Goal: Information Seeking & Learning: Learn about a topic

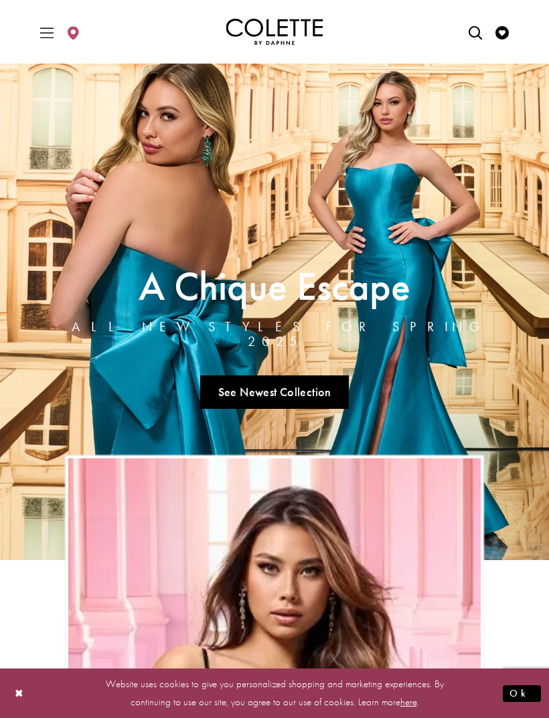
click at [52, 32] on icon "Toggle Main Navigation Menu" at bounding box center [46, 32] width 13 height 13
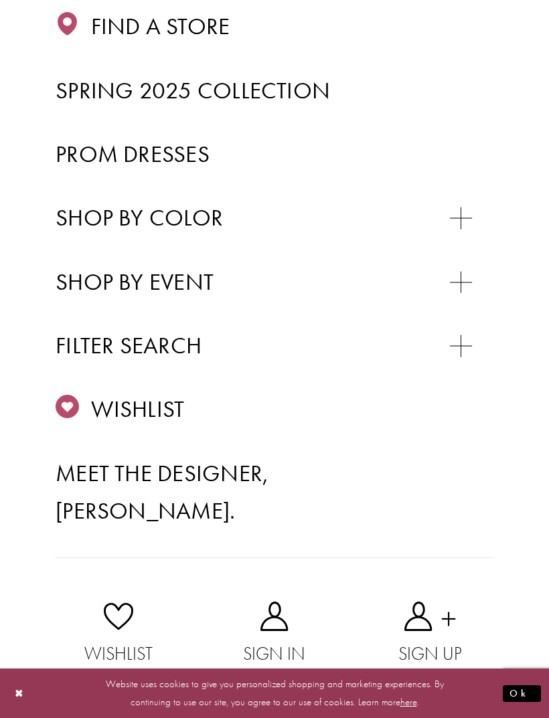
scroll to position [275, 0]
click at [77, 152] on span "Prom Dresses" at bounding box center [133, 154] width 154 height 29
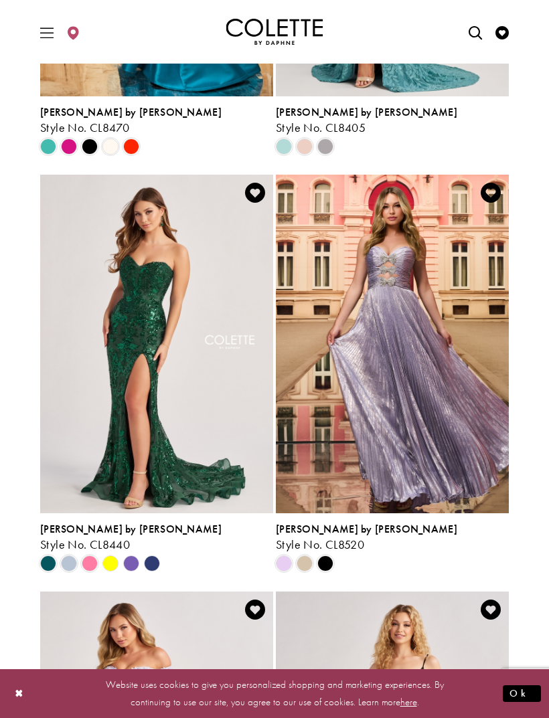
scroll to position [656, 0]
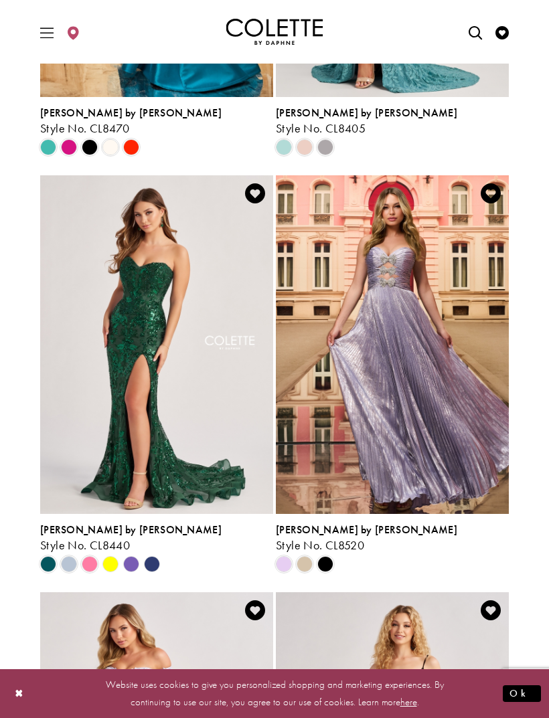
click at [83, 533] on span "[PERSON_NAME] by [PERSON_NAME]" at bounding box center [130, 530] width 181 height 14
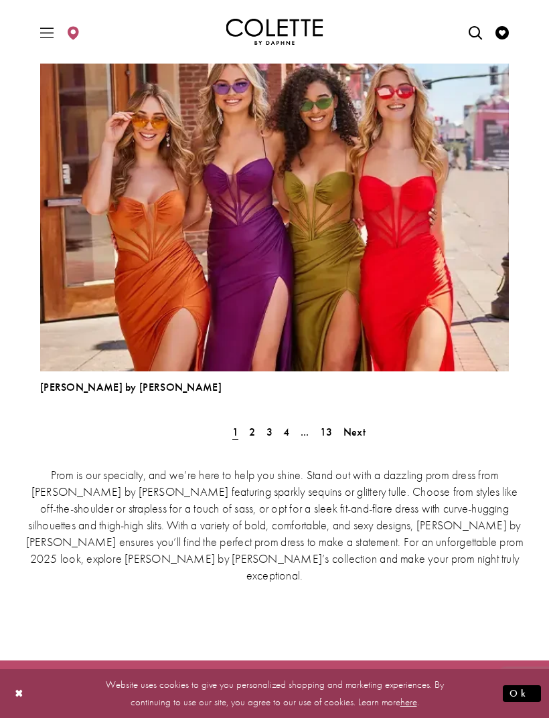
scroll to position [3667, 0]
click at [254, 430] on span "2" at bounding box center [252, 432] width 6 height 14
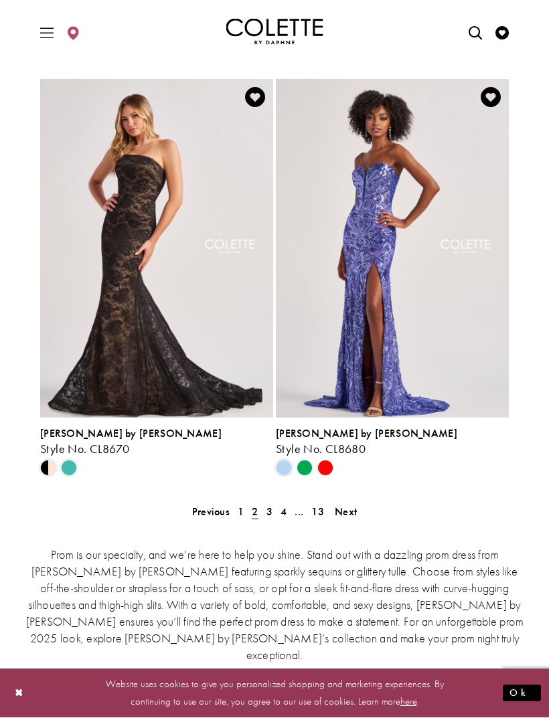
scroll to position [2836, 0]
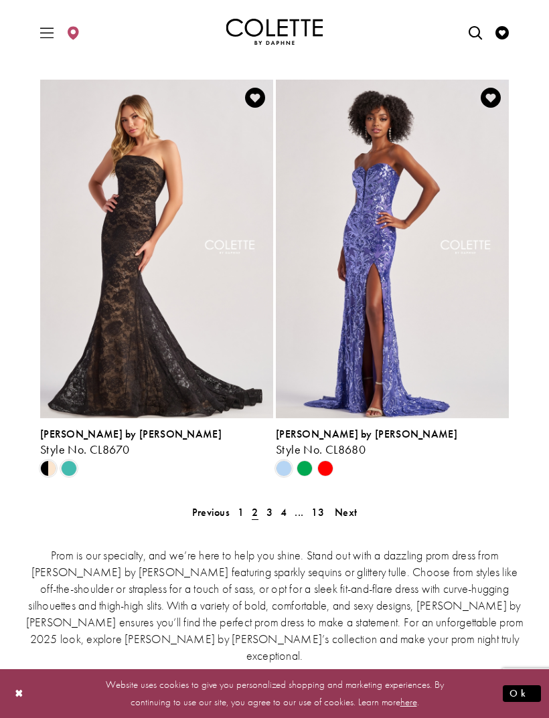
click at [267, 515] on span "3" at bounding box center [269, 512] width 6 height 14
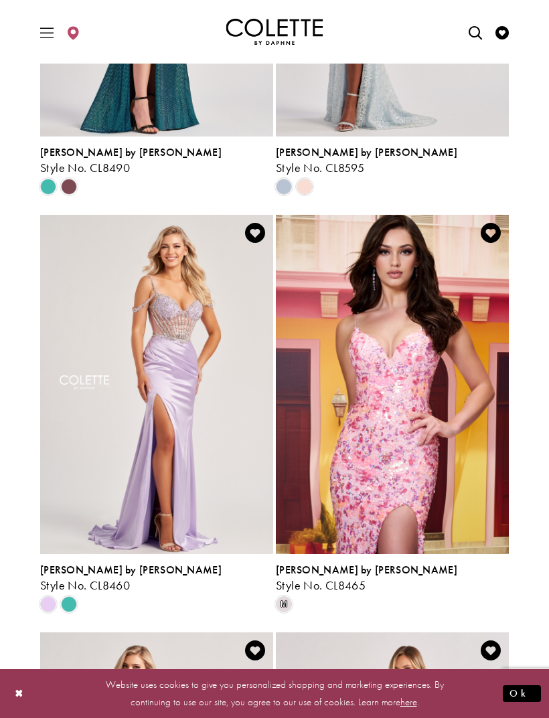
scroll to position [1032, 0]
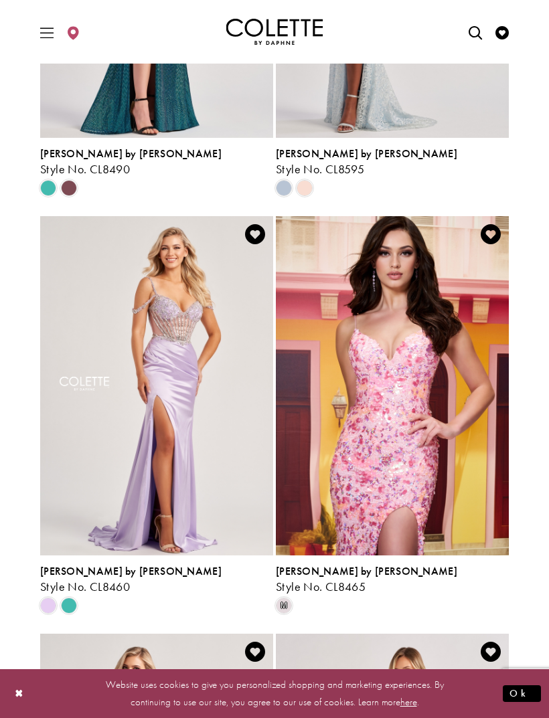
click at [98, 385] on img "Visit Colette by Daphne Style No. CL8460 Page" at bounding box center [156, 385] width 233 height 339
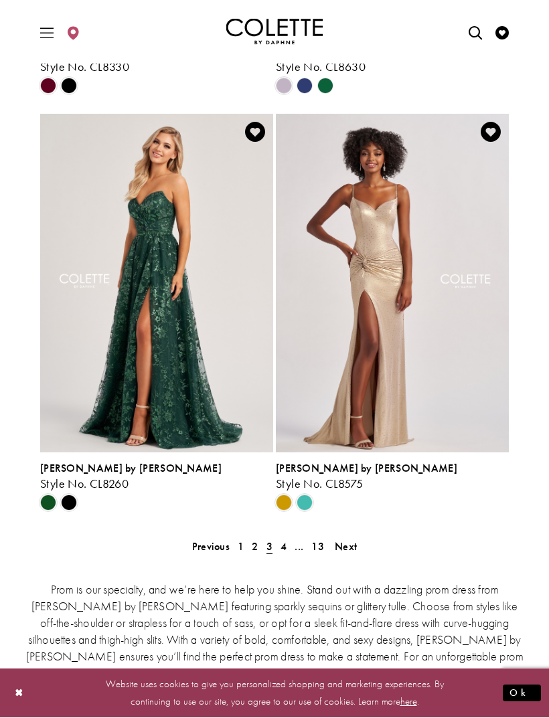
scroll to position [2801, 0]
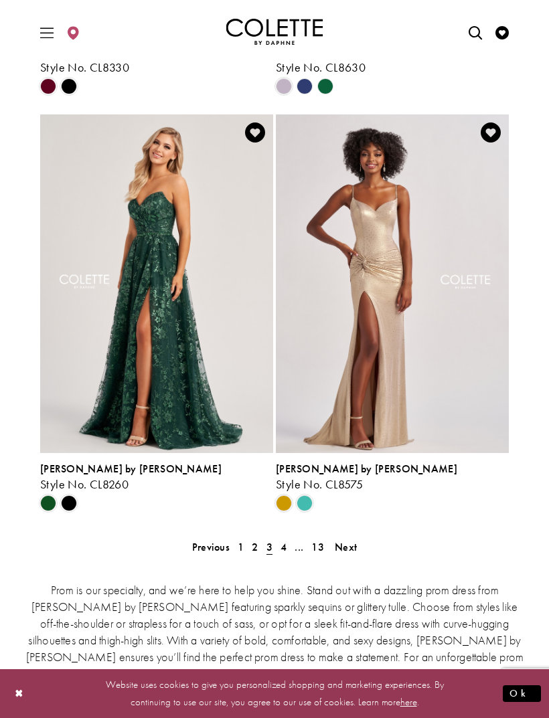
click at [288, 549] on link "4" at bounding box center [283, 546] width 14 height 19
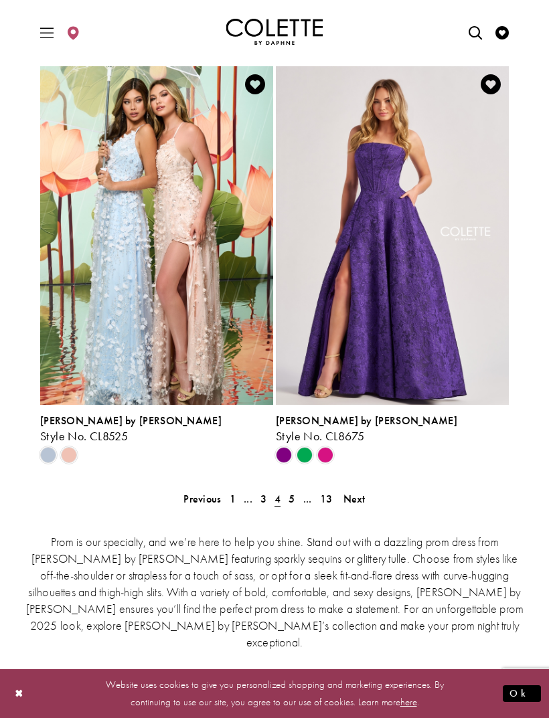
scroll to position [2865, 0]
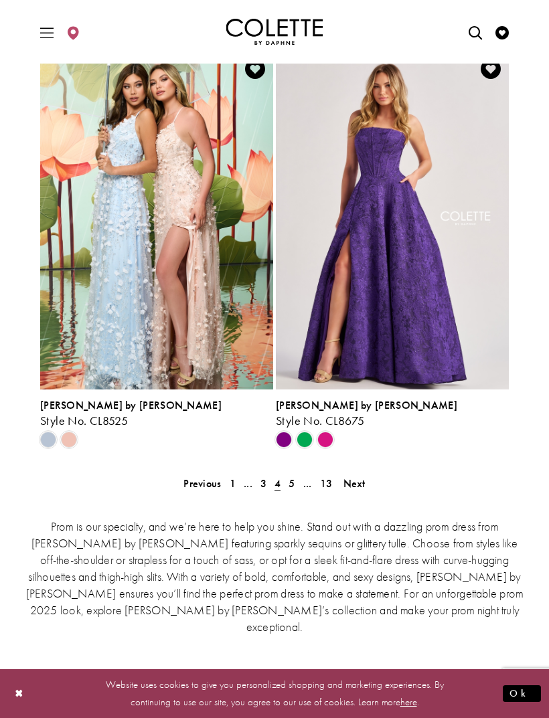
click at [300, 483] on link "..." at bounding box center [307, 483] width 17 height 19
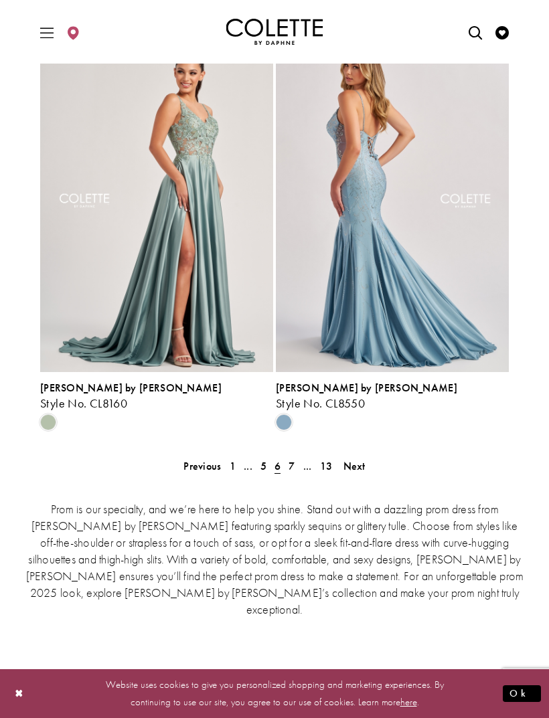
scroll to position [2875, 0]
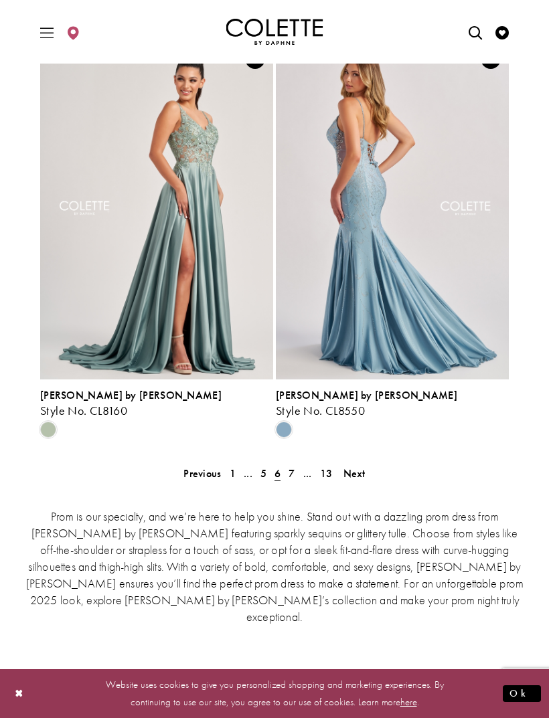
click at [296, 468] on link "7" at bounding box center [291, 473] width 14 height 19
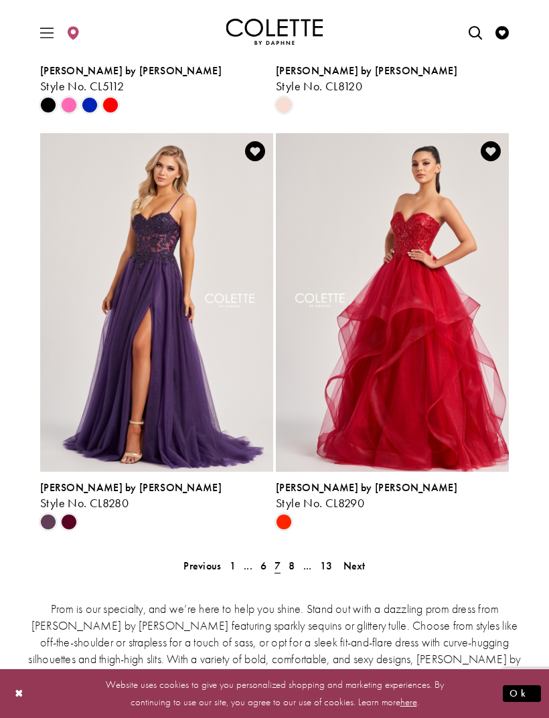
scroll to position [2781, 0]
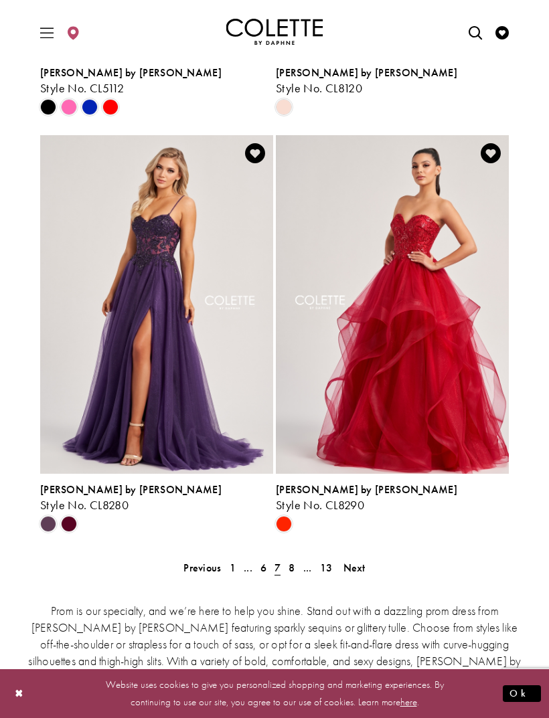
click at [292, 569] on span "8" at bounding box center [291, 568] width 6 height 14
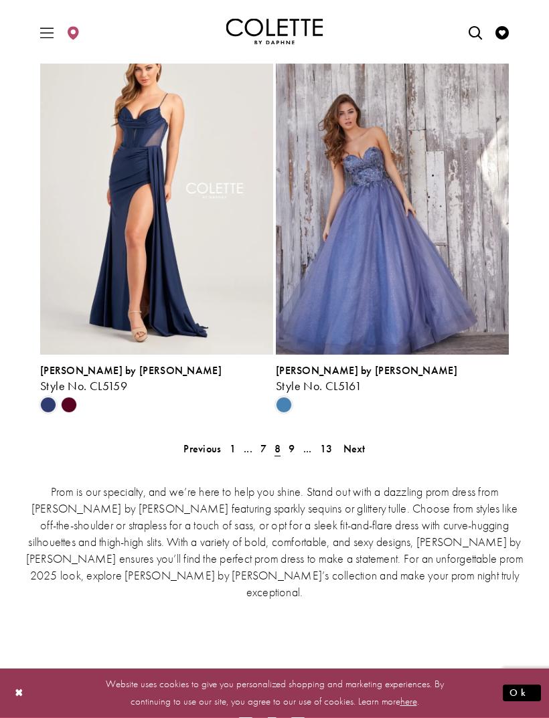
scroll to position [2907, 0]
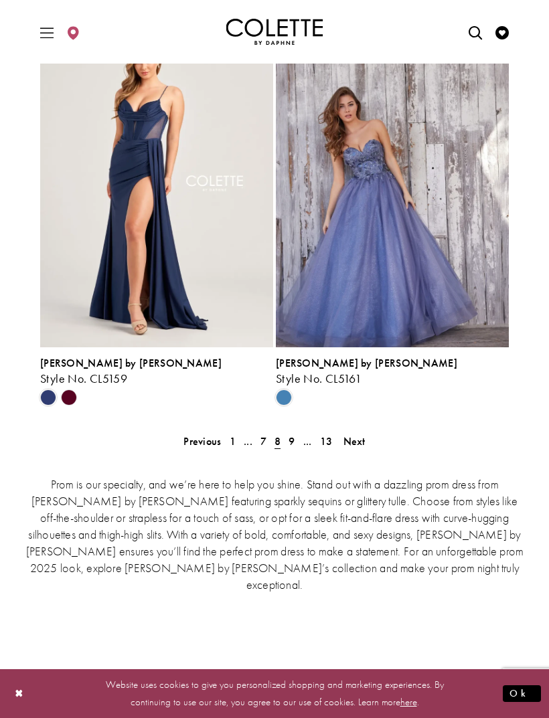
click at [296, 443] on link "9" at bounding box center [291, 441] width 14 height 19
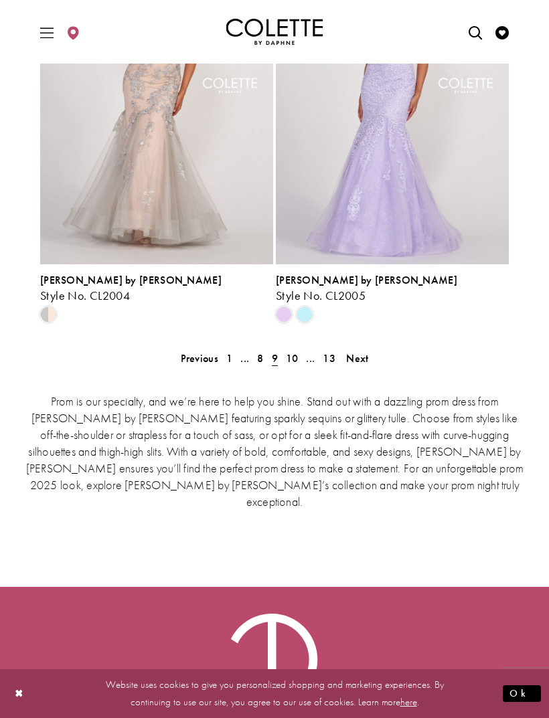
scroll to position [2983, 0]
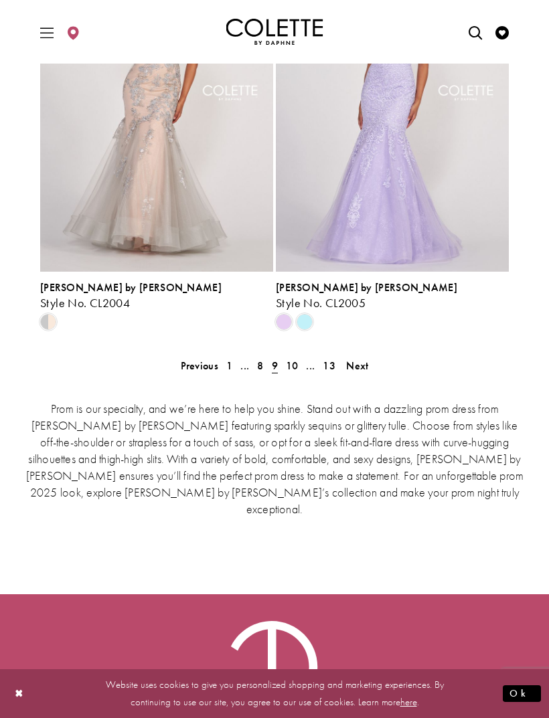
click at [296, 368] on span "10" at bounding box center [292, 366] width 13 height 14
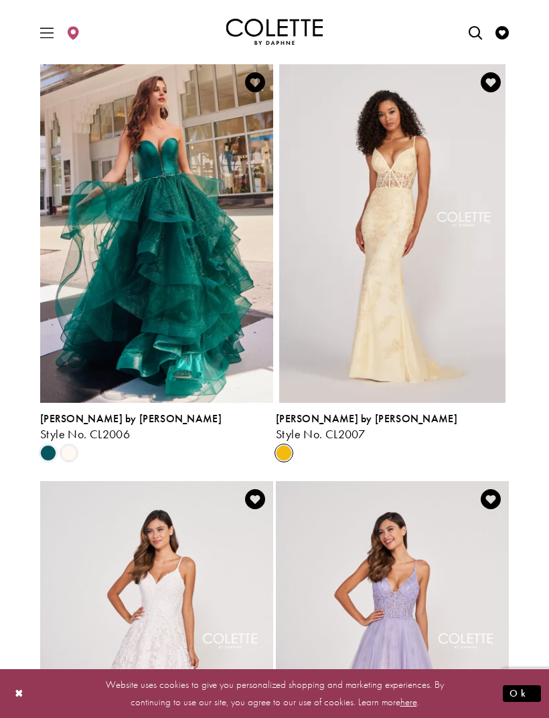
scroll to position [345, 0]
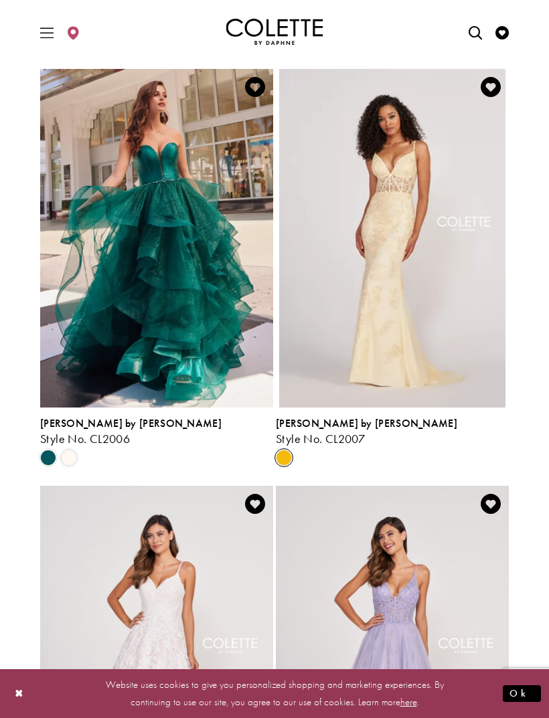
click at [430, 250] on link "Colette by Daphne Style No. CL2007" at bounding box center [392, 238] width 233 height 339
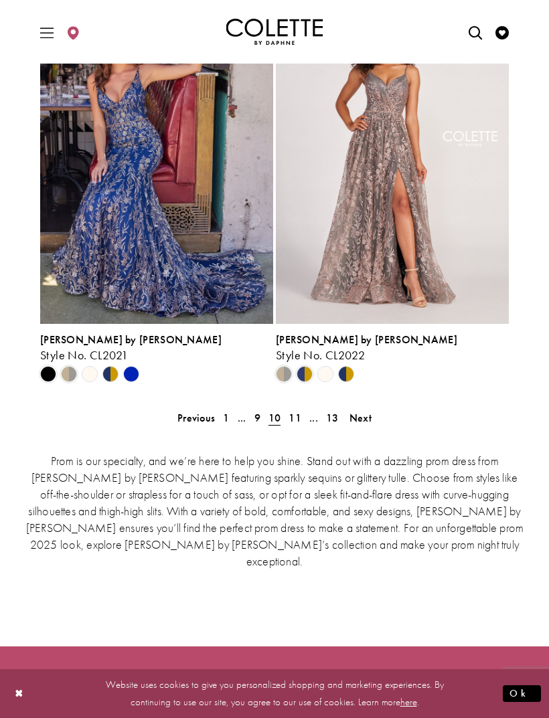
scroll to position [2930, 0]
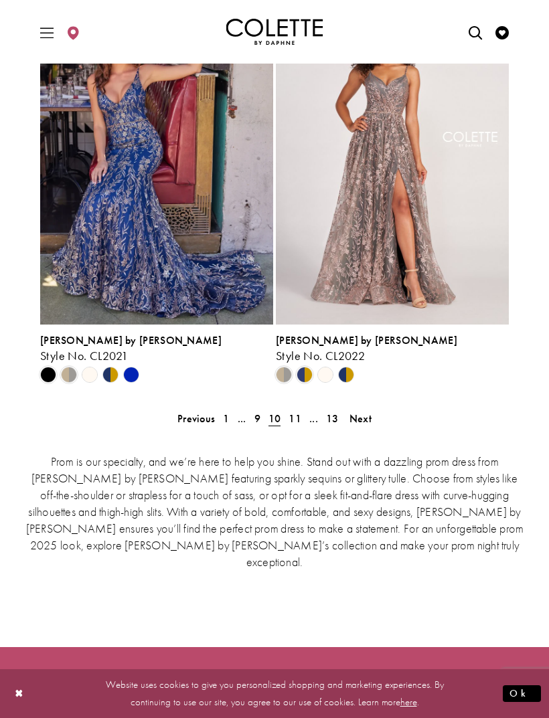
click at [300, 419] on span "11" at bounding box center [294, 418] width 13 height 14
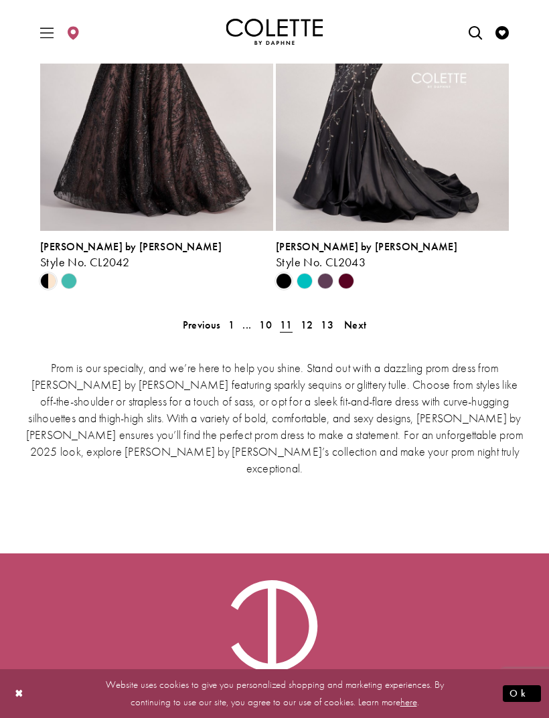
scroll to position [3017, 0]
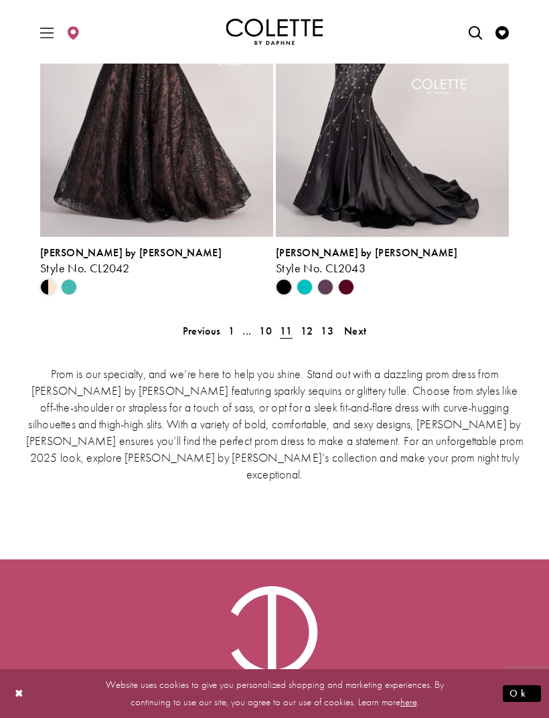
click at [312, 322] on link "12" at bounding box center [306, 330] width 21 height 19
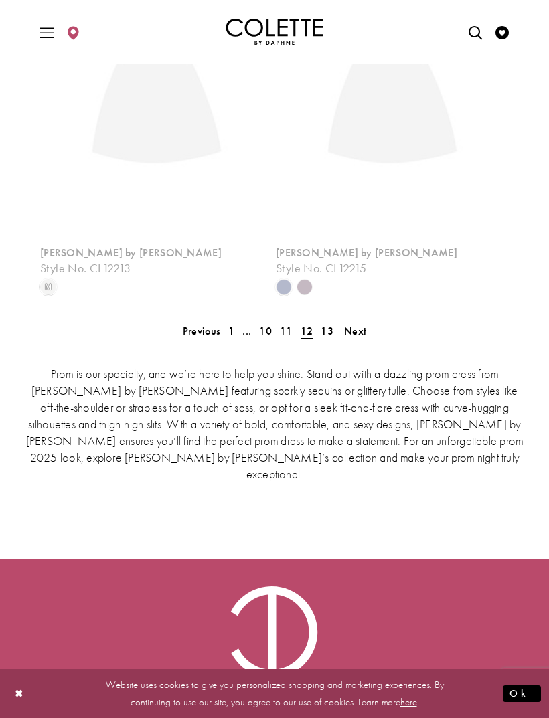
scroll to position [350, 0]
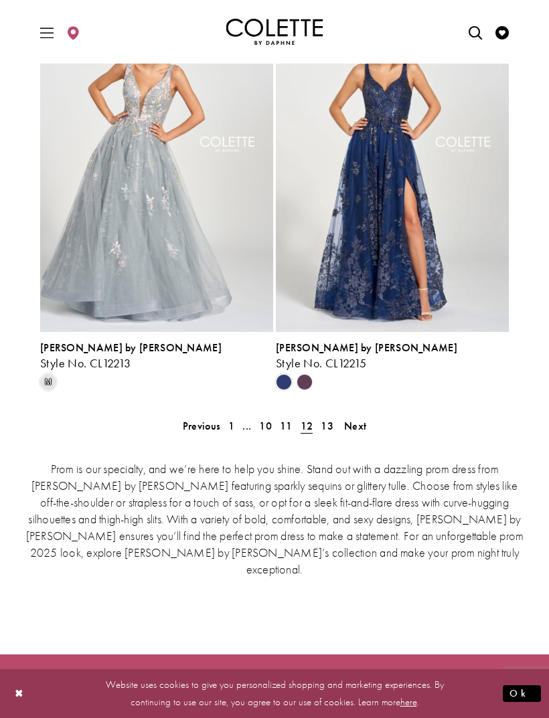
click at [329, 424] on span "13" at bounding box center [326, 426] width 13 height 14
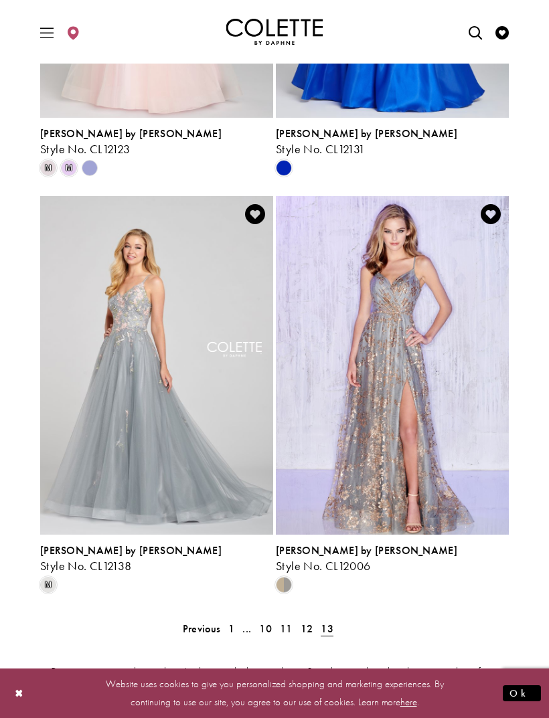
scroll to position [1875, 0]
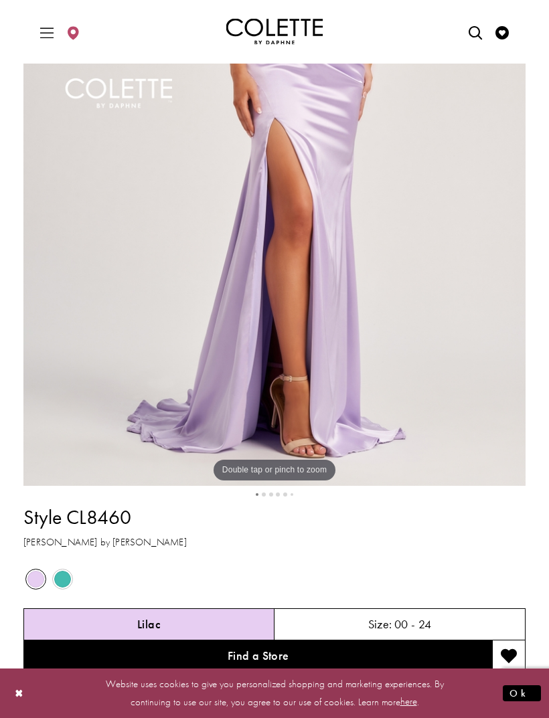
scroll to position [367, 0]
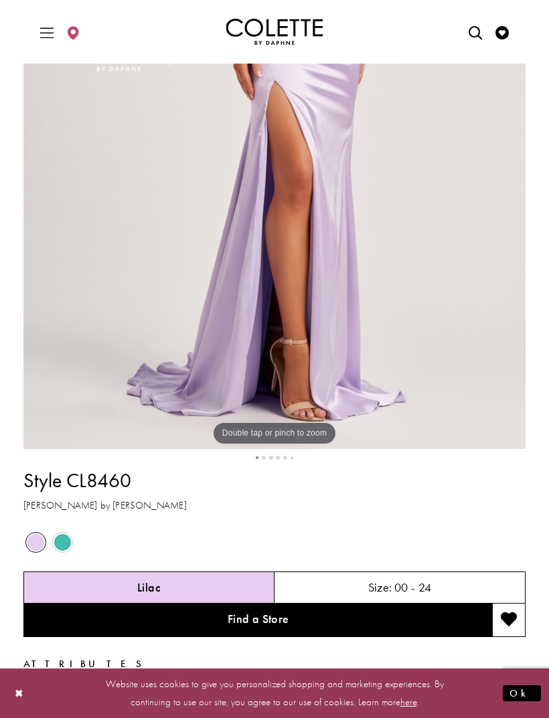
click at [63, 541] on span "Product color controls state depends on size chosen" at bounding box center [62, 542] width 17 height 17
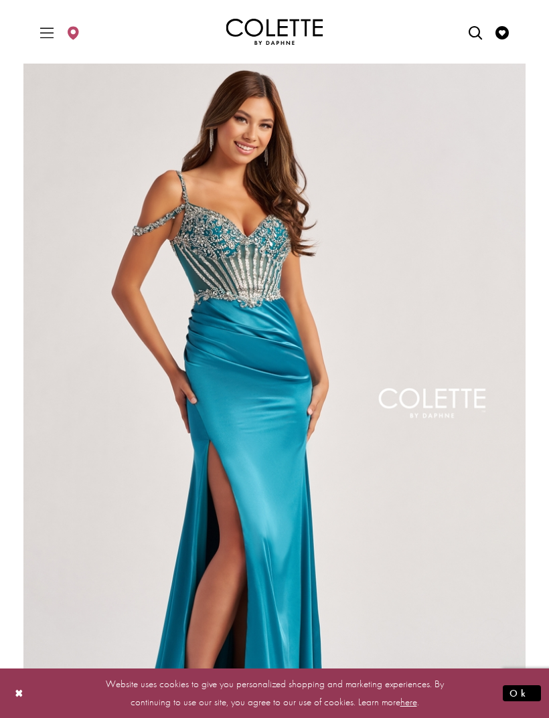
scroll to position [0, 0]
